Goal: Task Accomplishment & Management: Manage account settings

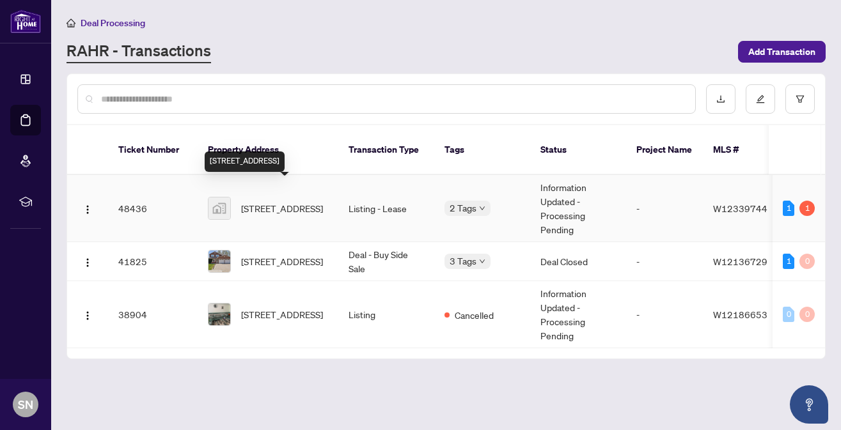
click at [257, 201] on span "[STREET_ADDRESS]" at bounding box center [282, 208] width 82 height 14
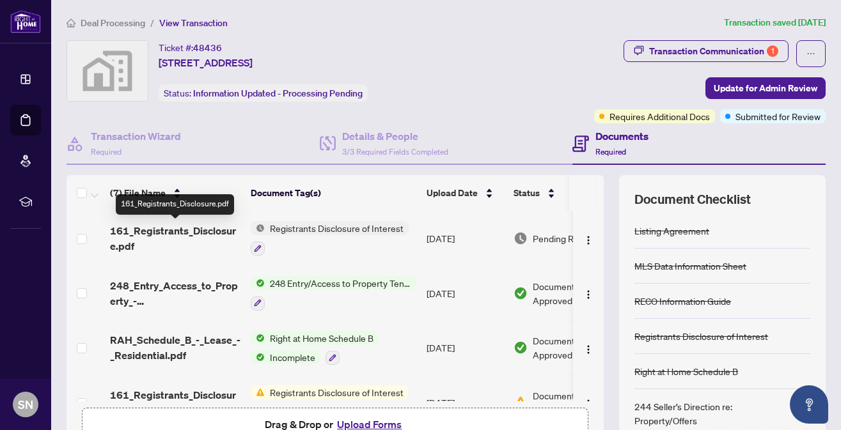
click at [147, 231] on span "161_Registrants_Disclosure.pdf" at bounding box center [175, 238] width 130 height 31
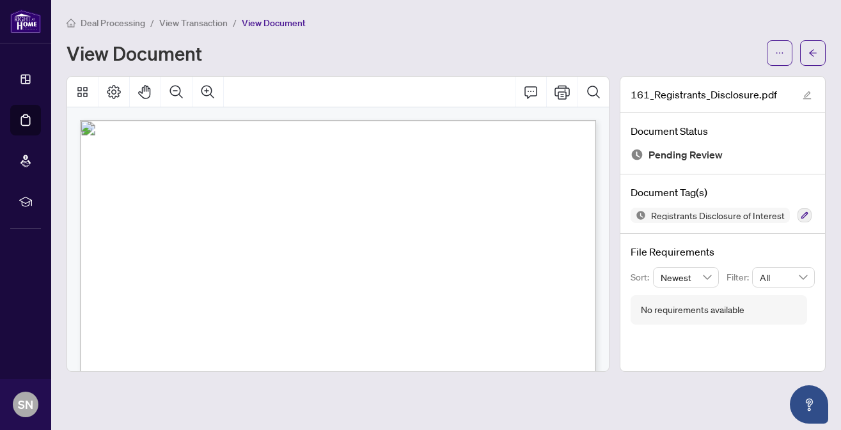
click at [423, 43] on div "View Document" at bounding box center [413, 53] width 693 height 20
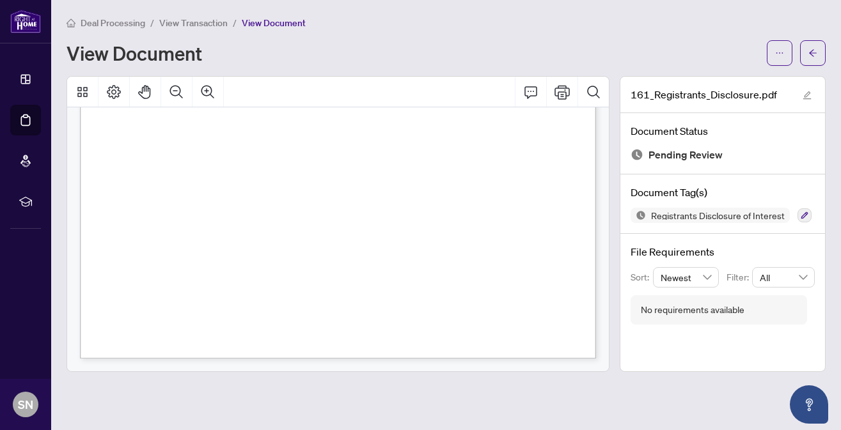
click at [455, 36] on div "Deal Processing / View Transaction / View Document View Document" at bounding box center [446, 40] width 759 height 51
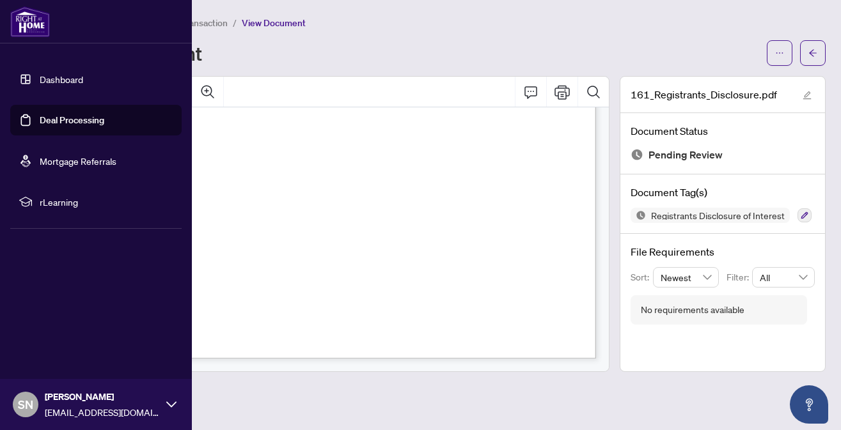
click at [95, 120] on link "Deal Processing" at bounding box center [72, 120] width 65 height 12
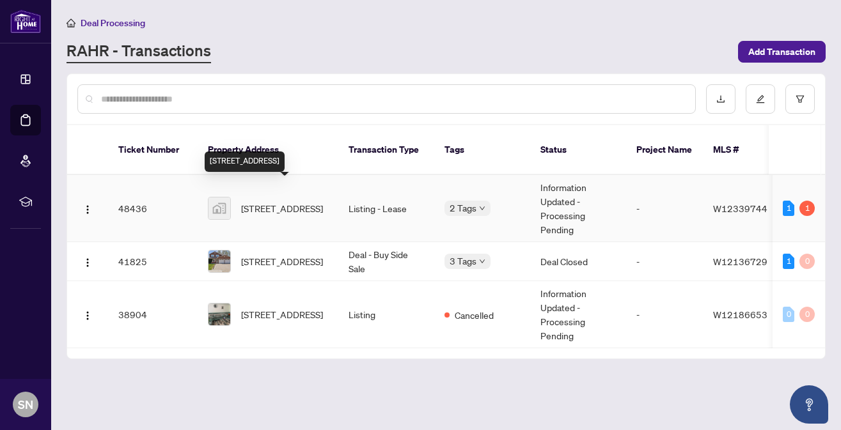
click at [264, 201] on span "[STREET_ADDRESS]" at bounding box center [282, 208] width 82 height 14
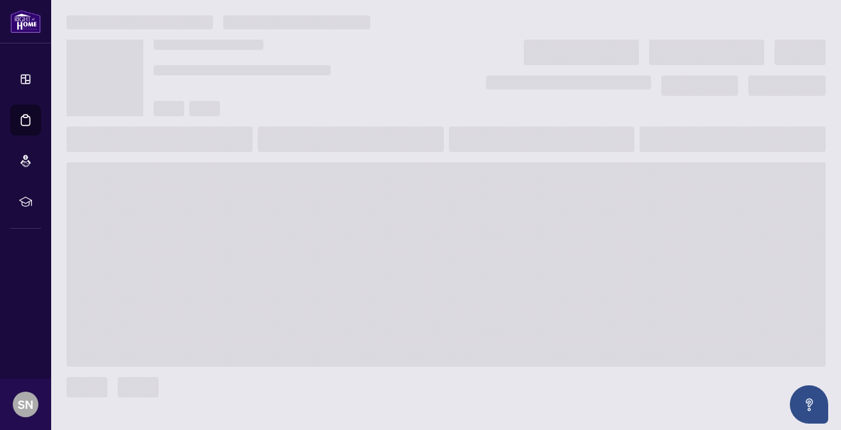
click at [470, 27] on div at bounding box center [446, 22] width 759 height 14
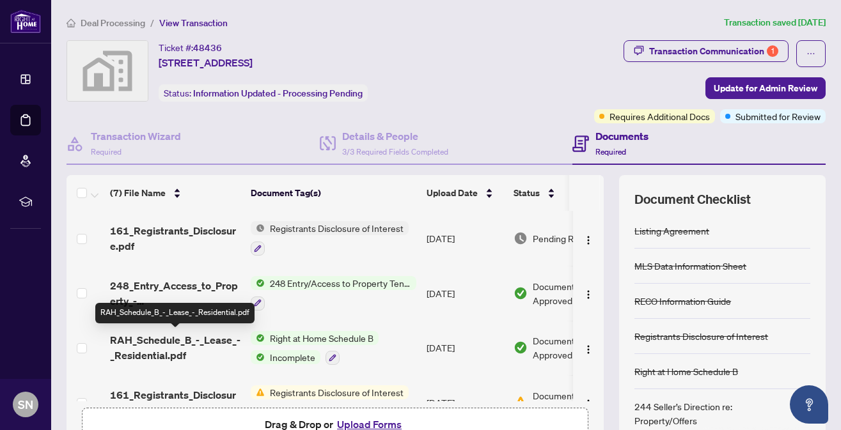
click at [159, 342] on span "RAH_Schedule_B_-_Lease_-_Residential.pdf" at bounding box center [175, 348] width 130 height 31
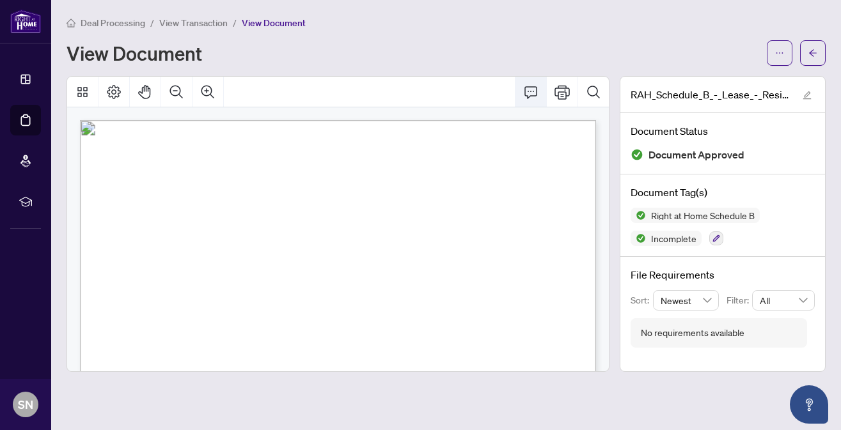
click at [532, 90] on icon "Comment" at bounding box center [530, 91] width 15 height 15
click at [782, 52] on icon "ellipsis" at bounding box center [780, 52] width 7 height 1
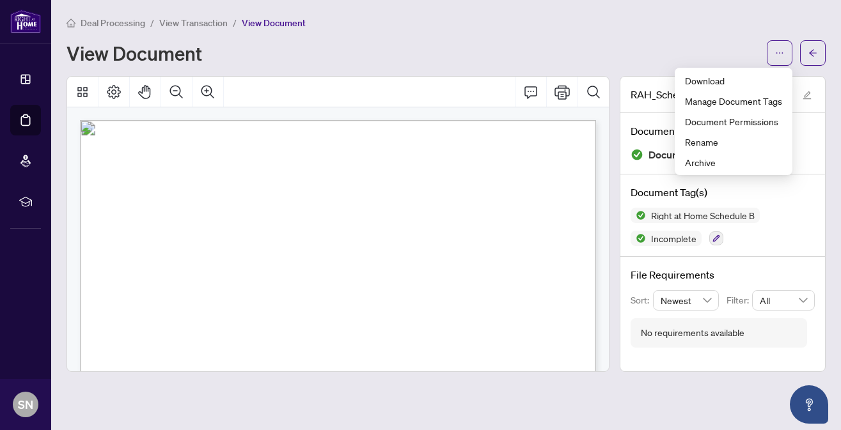
click at [367, 168] on span "Agreement to Lease - Residential" at bounding box center [300, 171] width 136 height 11
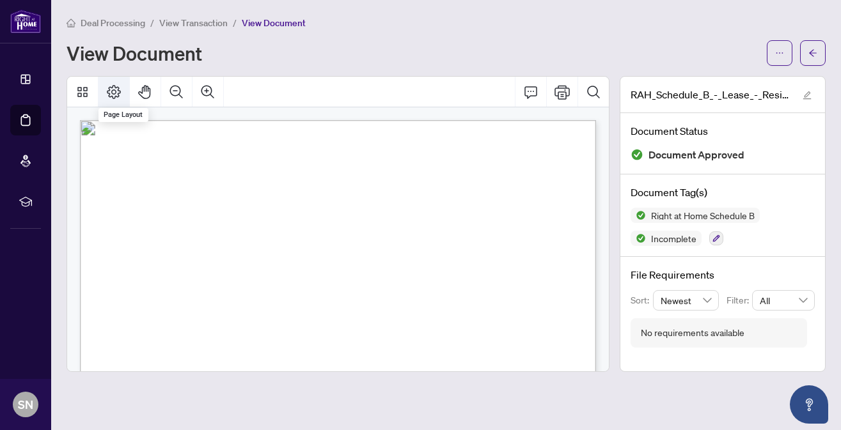
click at [114, 90] on icon "Page Layout" at bounding box center [113, 91] width 15 height 15
click at [563, 92] on icon "Print" at bounding box center [562, 91] width 15 height 15
click at [564, 91] on icon "Print" at bounding box center [562, 92] width 15 height 14
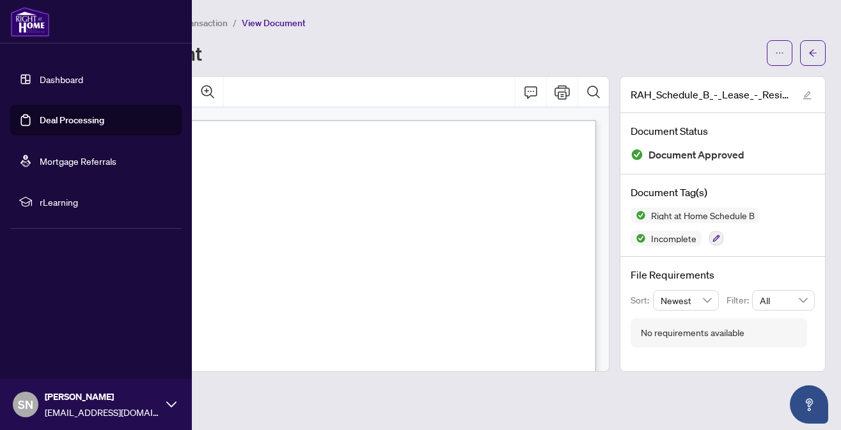
click at [62, 118] on link "Deal Processing" at bounding box center [72, 120] width 65 height 12
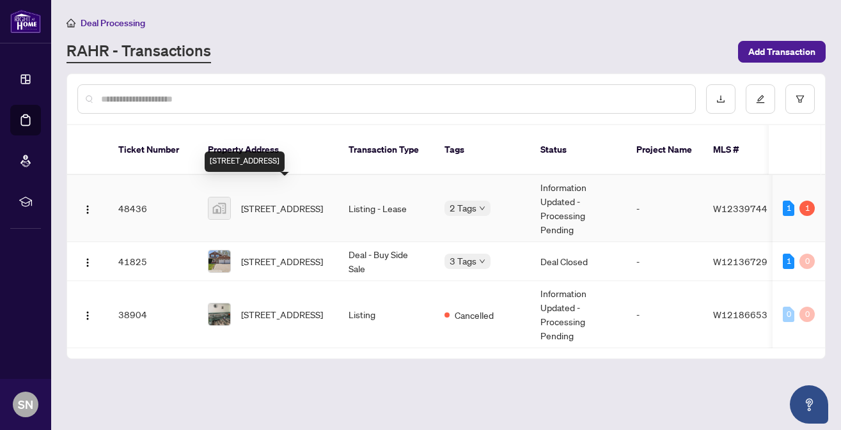
click at [262, 201] on span "[STREET_ADDRESS]" at bounding box center [282, 208] width 82 height 14
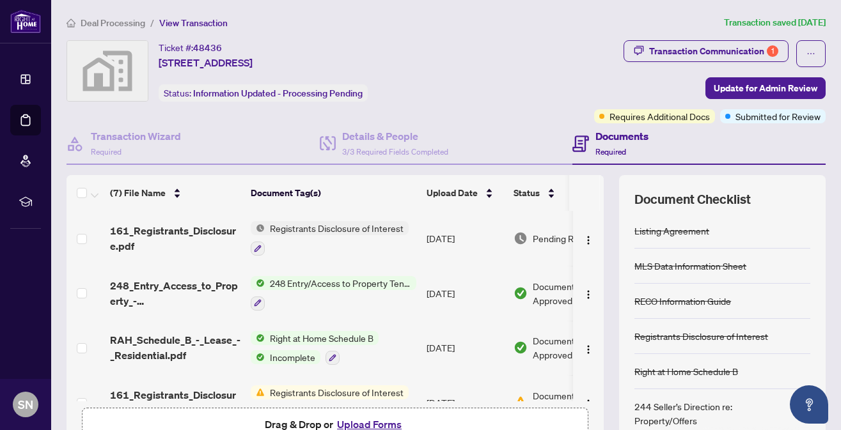
click at [531, 54] on div "Transaction Communication 1 Update for Admin Review Requires Additional Docs Su…" at bounding box center [655, 81] width 342 height 83
click at [548, 33] on div "Deal Processing / View Transaction Transaction saved [DATE] Ticket #: 48436 130…" at bounding box center [446, 277] width 770 height 525
